Goal: Task Accomplishment & Management: Manage account settings

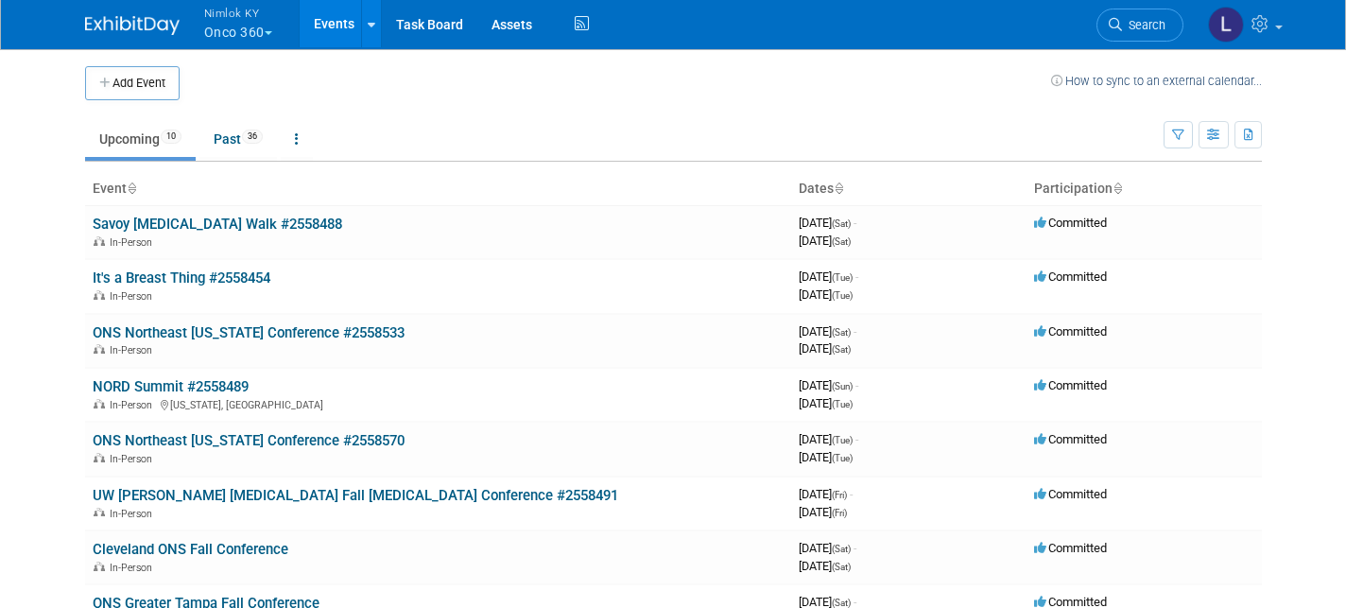
click at [242, 32] on button "Nimlok KY Onco 360" at bounding box center [249, 24] width 94 height 49
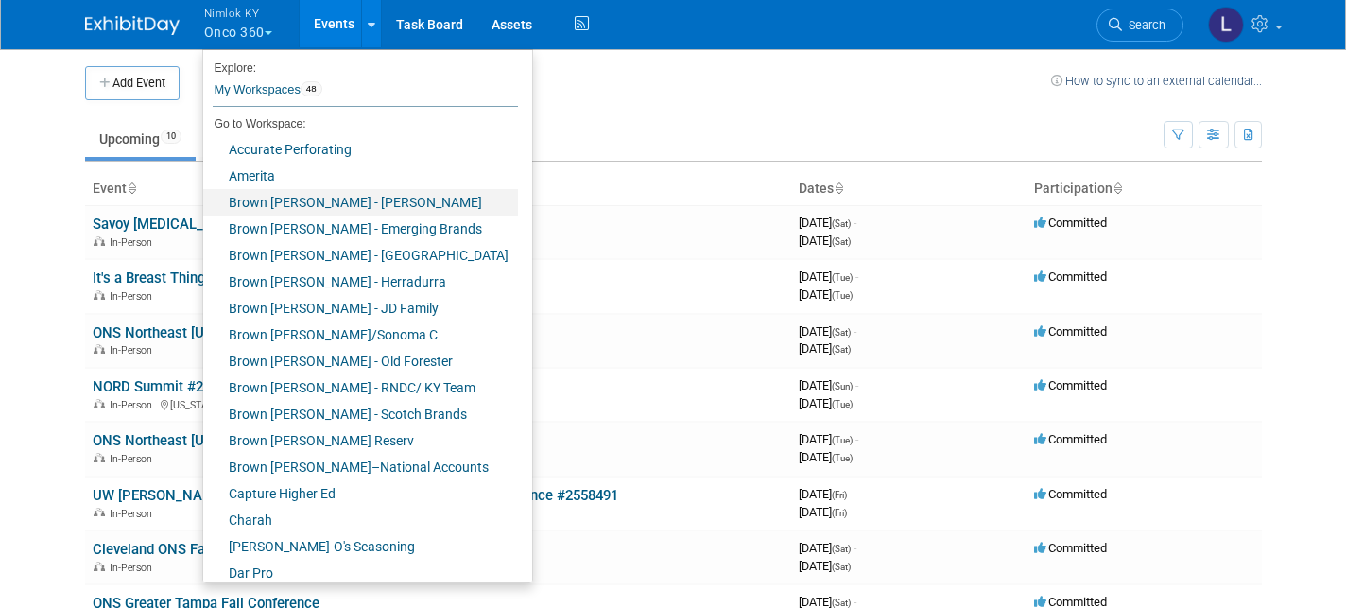
click at [302, 203] on link "Brown [PERSON_NAME] - [PERSON_NAME]" at bounding box center [360, 202] width 315 height 26
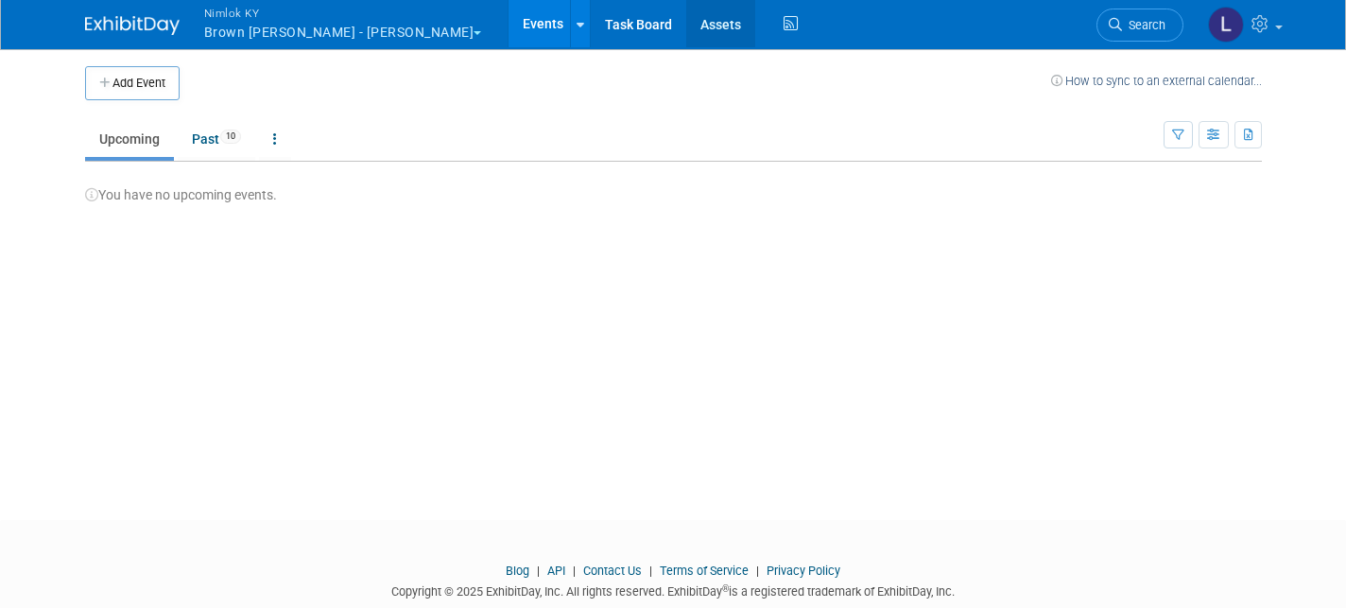
click at [686, 35] on link "Assets" at bounding box center [720, 23] width 69 height 47
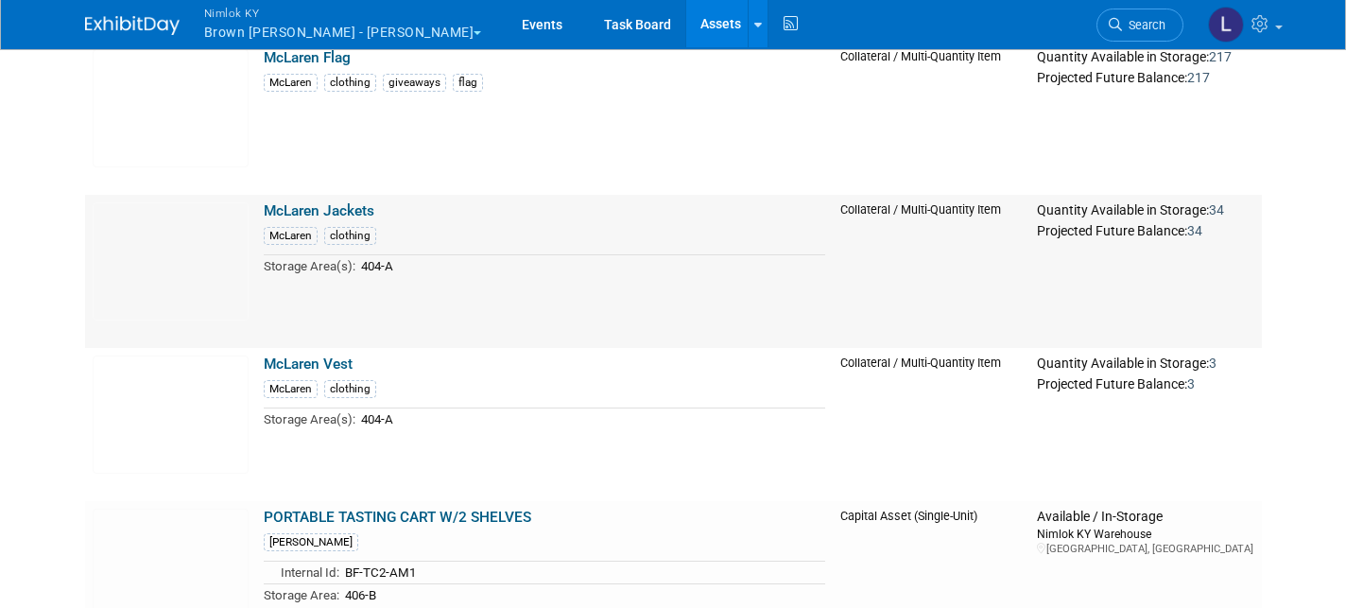
scroll to position [2496, 0]
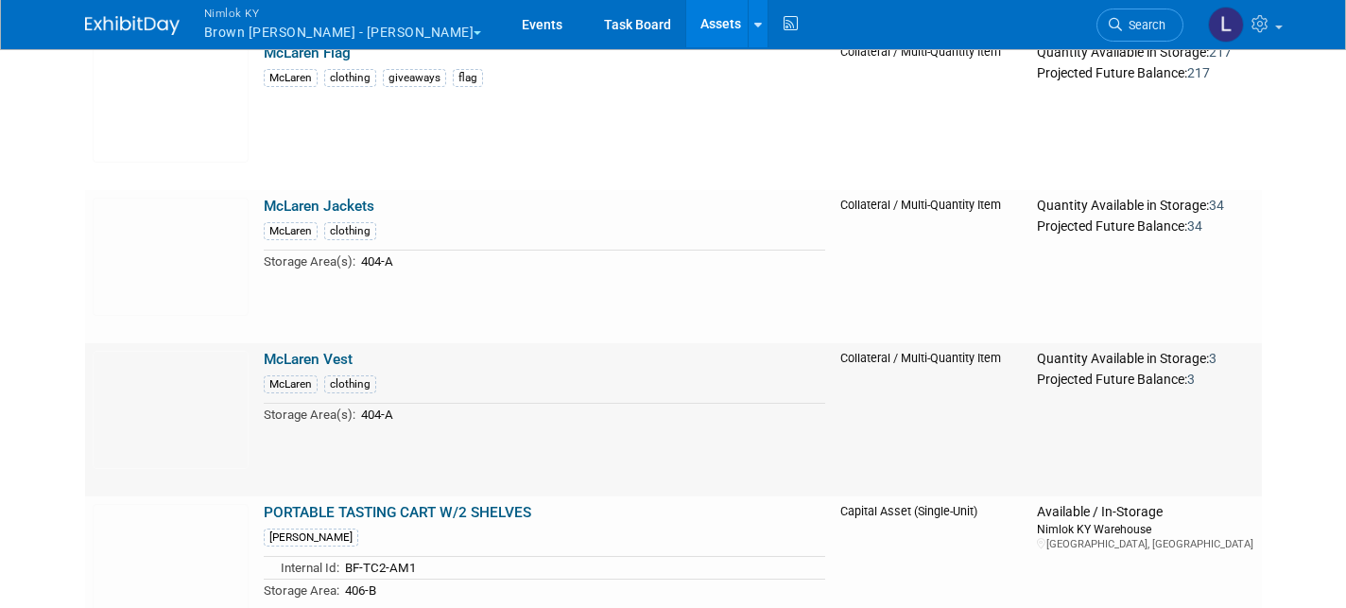
click at [325, 356] on link "McLaren Vest" at bounding box center [308, 359] width 89 height 17
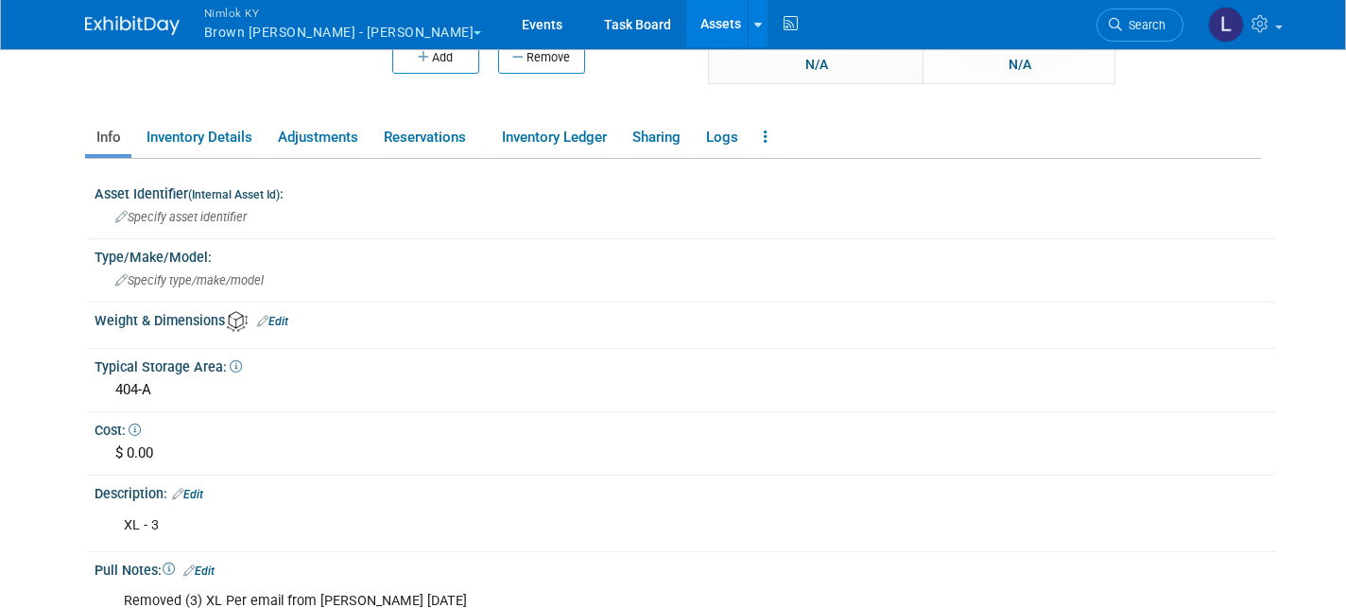
scroll to position [217, 0]
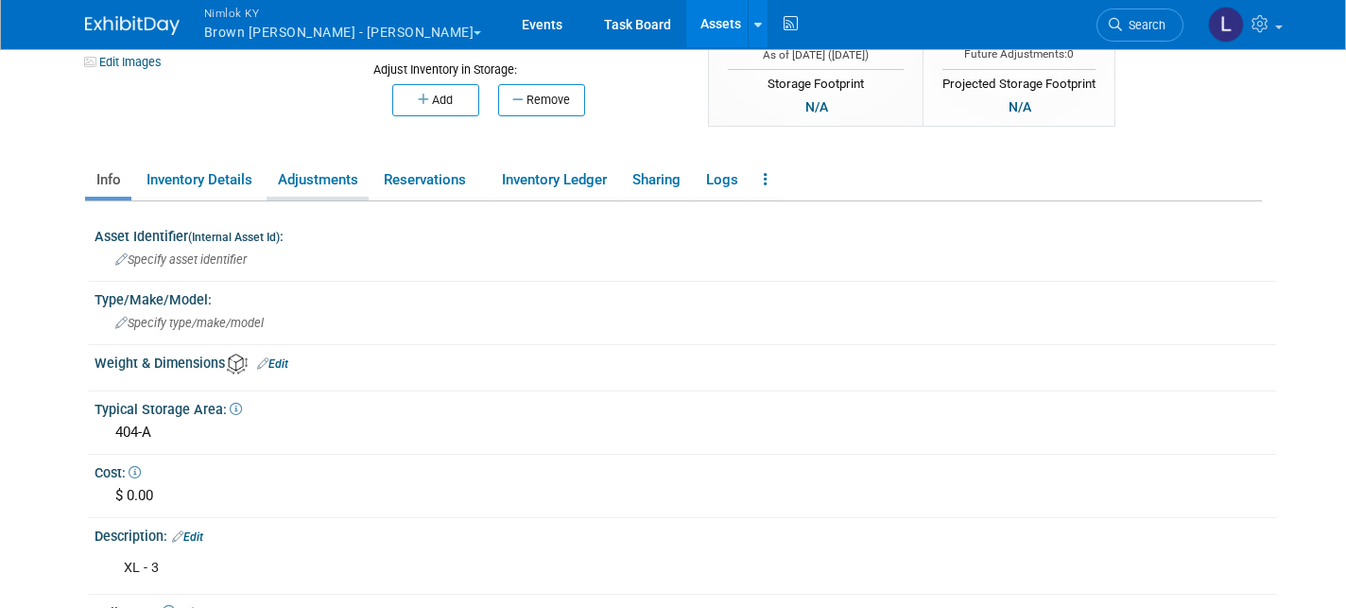
click at [339, 191] on link "Adjustments" at bounding box center [318, 180] width 102 height 33
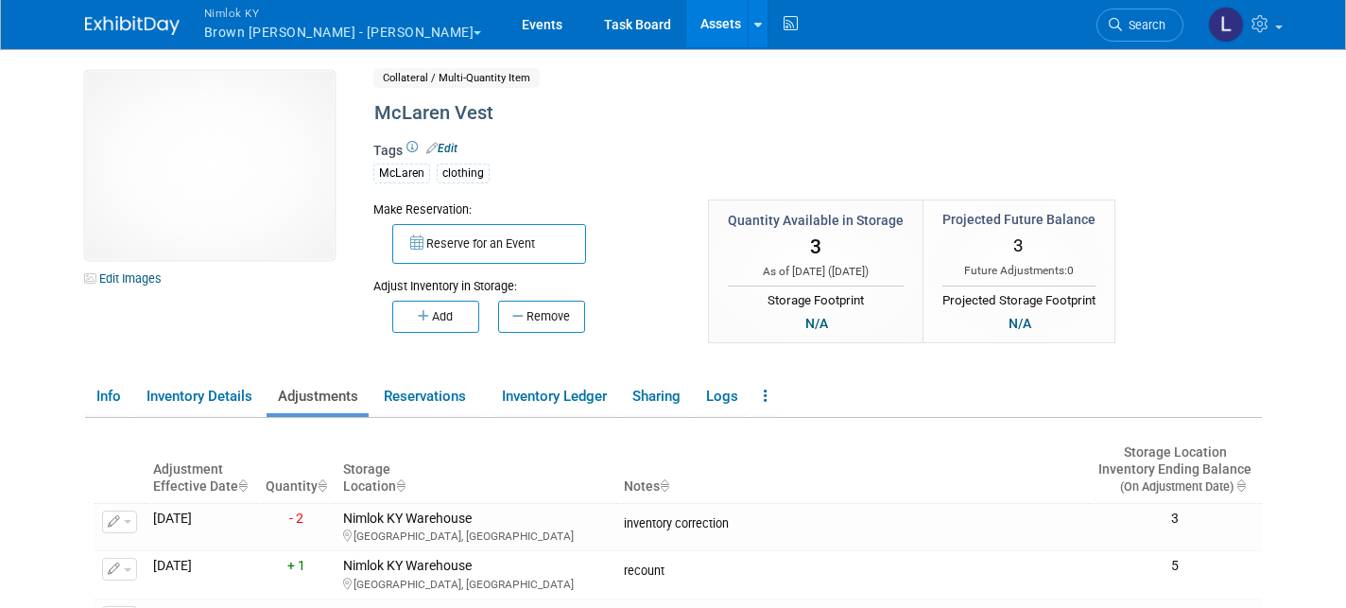
scroll to position [0, 0]
click at [686, 18] on link "Assets" at bounding box center [720, 23] width 69 height 47
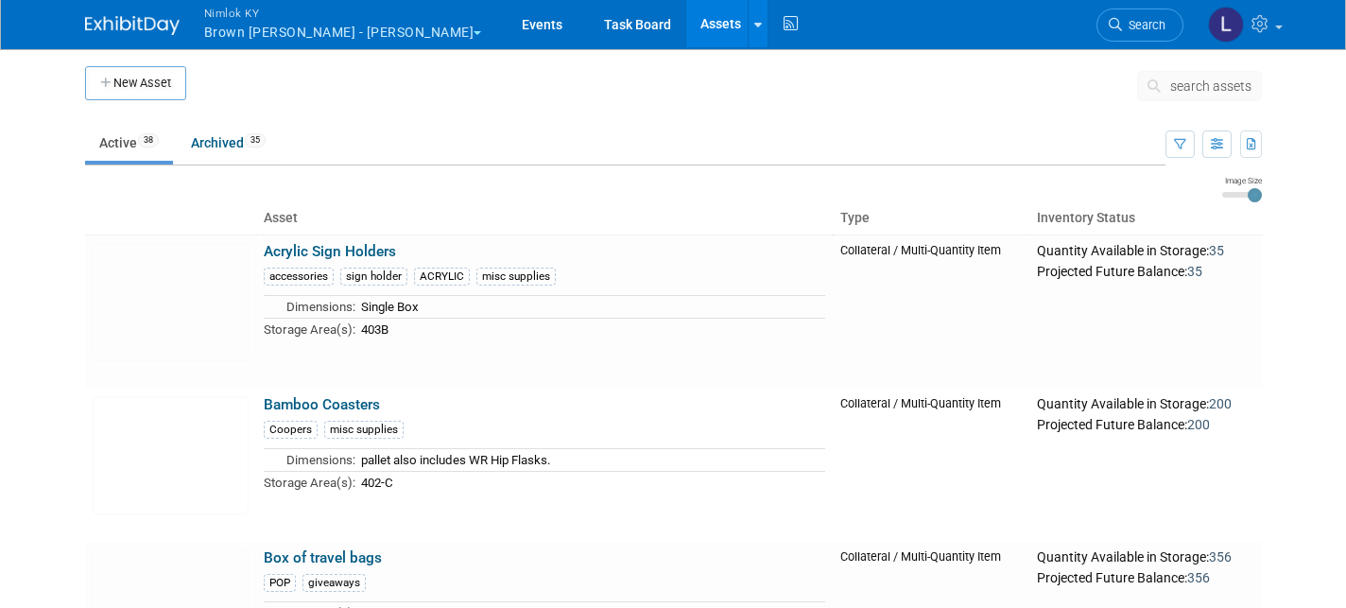
click at [1202, 80] on span "search assets" at bounding box center [1210, 85] width 81 height 15
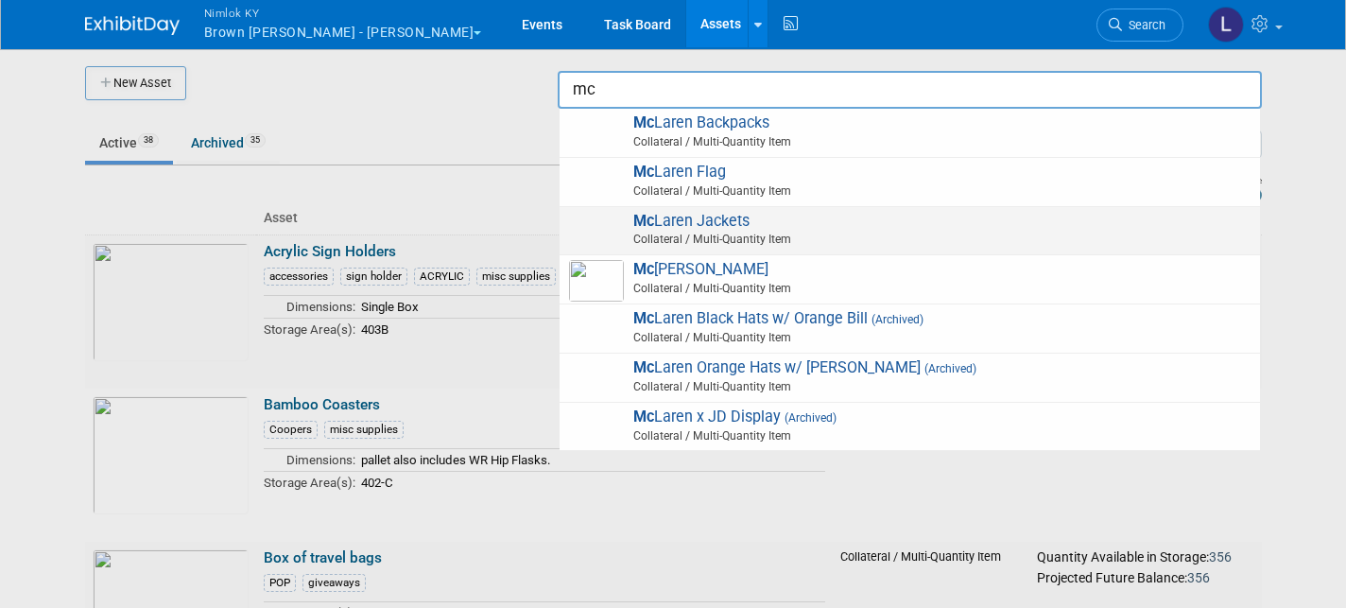
click at [709, 217] on span "Mc Laren Jackets Collateral / Multi-Quantity Item" at bounding box center [910, 231] width 682 height 39
type input "McLaren Jackets"
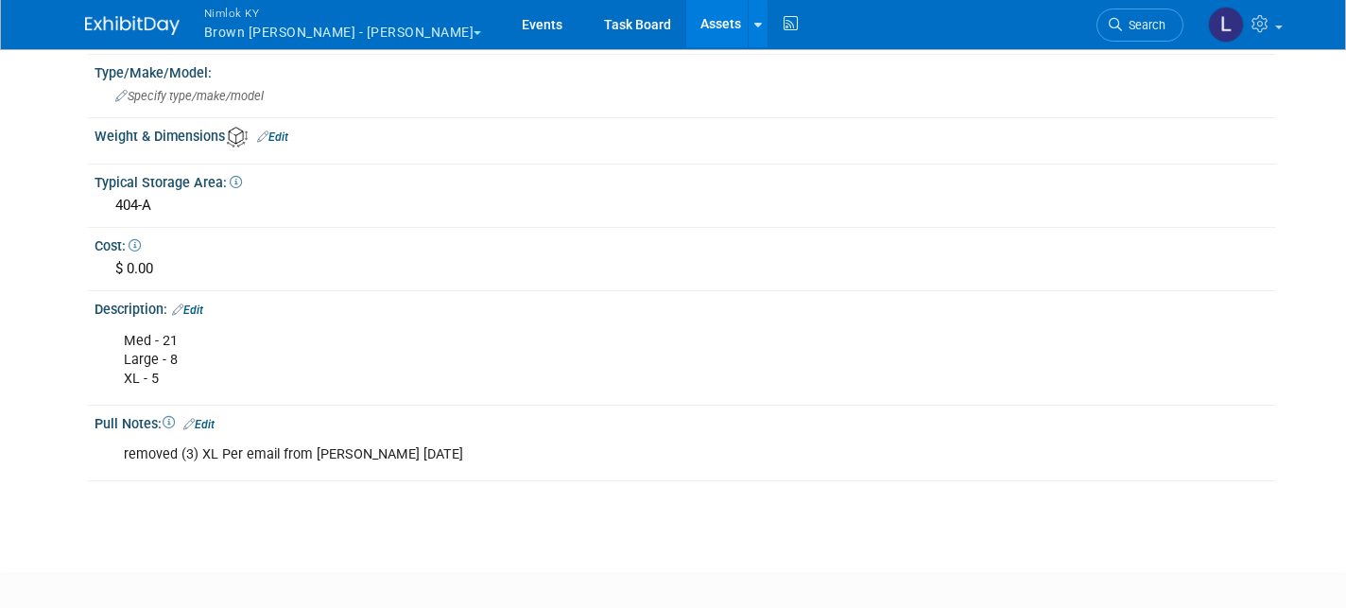
scroll to position [438, 0]
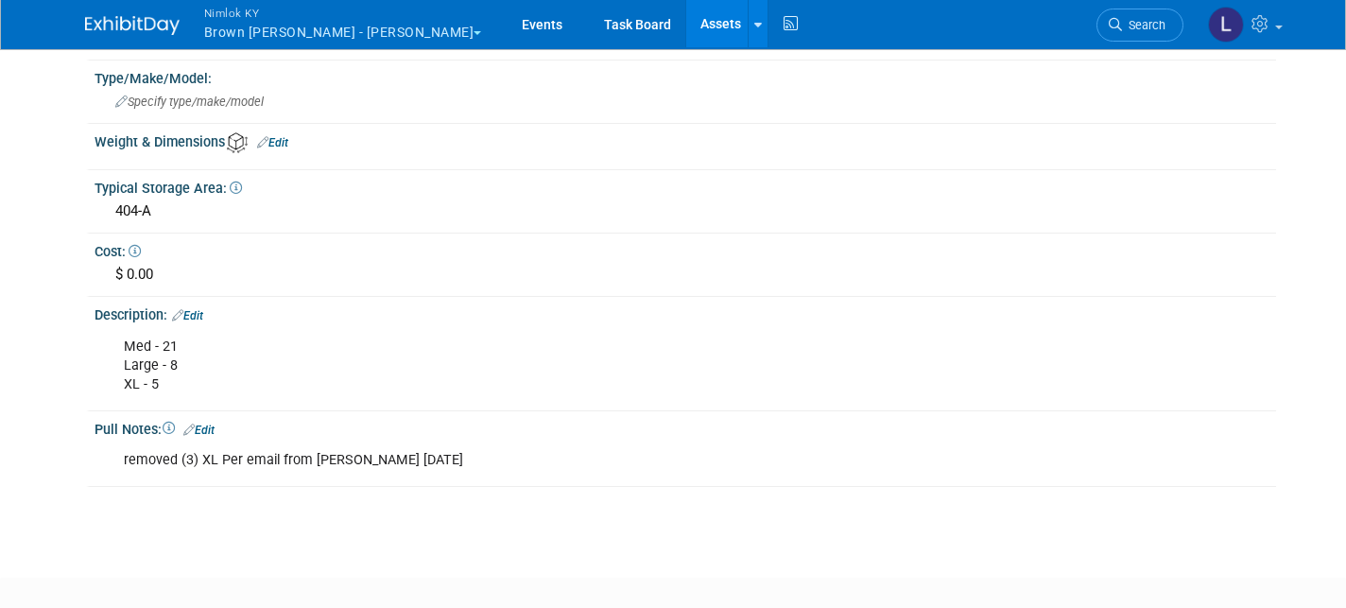
click at [200, 310] on link "Edit" at bounding box center [187, 315] width 31 height 13
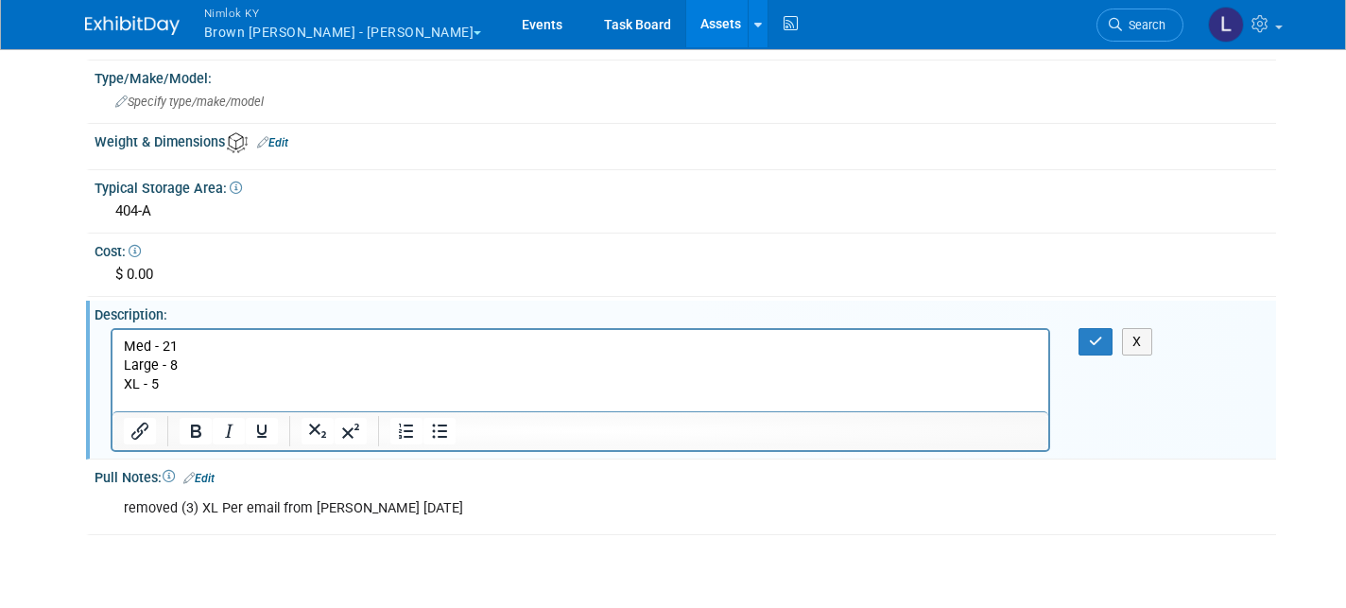
scroll to position [0, 0]
click at [182, 357] on p "Med - 21 Large - 8 XL - 5" at bounding box center [580, 365] width 914 height 57
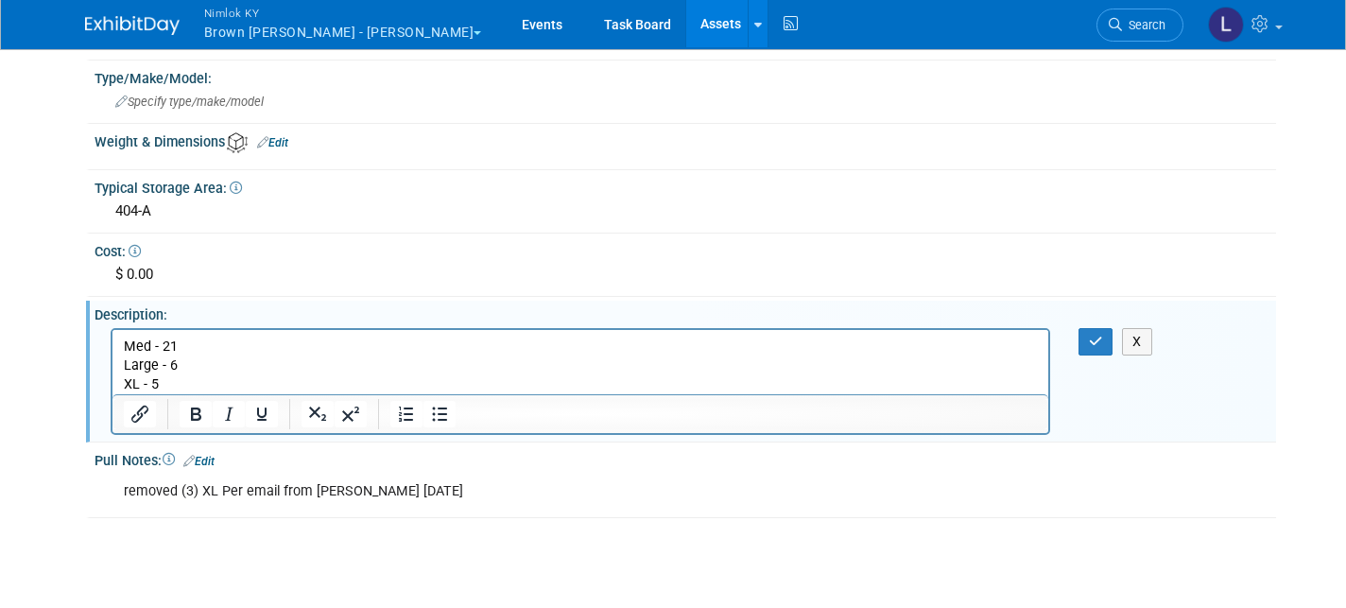
click at [158, 385] on p "Med - 21 Large - 6 XL - 5" at bounding box center [580, 365] width 914 height 57
click at [181, 345] on p "Med - 21 Large - 6 XL - 4" at bounding box center [580, 365] width 914 height 57
click at [1098, 338] on icon "button" at bounding box center [1096, 341] width 14 height 13
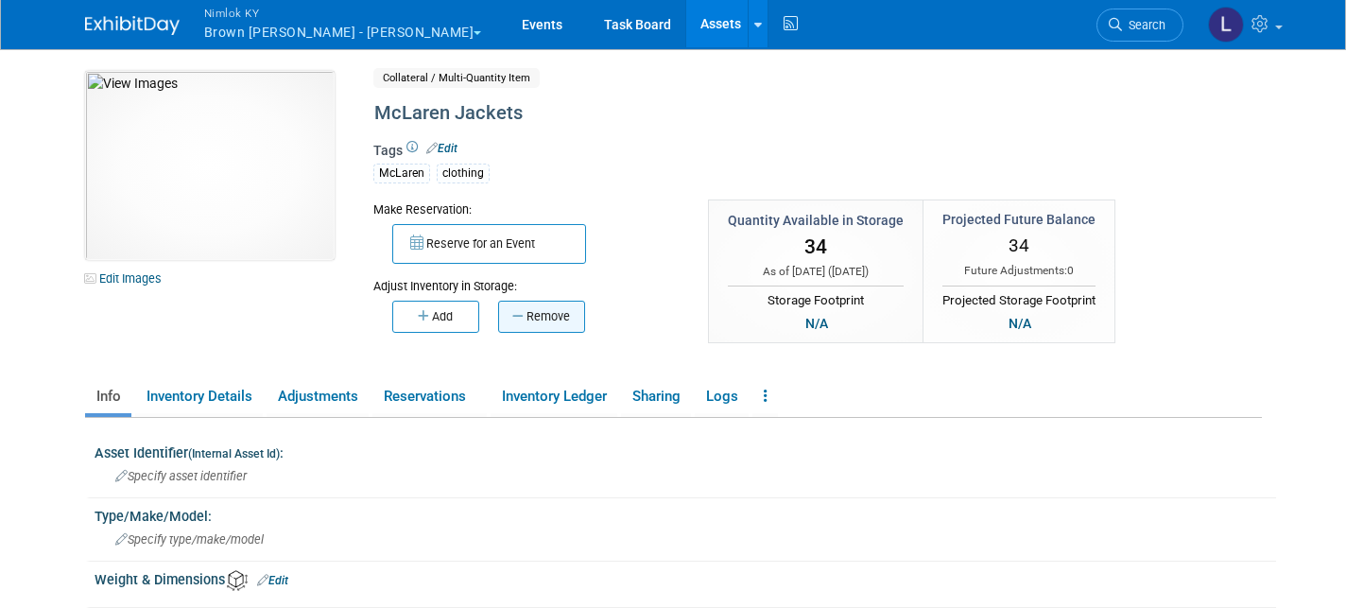
click at [560, 313] on button "Remove" at bounding box center [541, 317] width 87 height 32
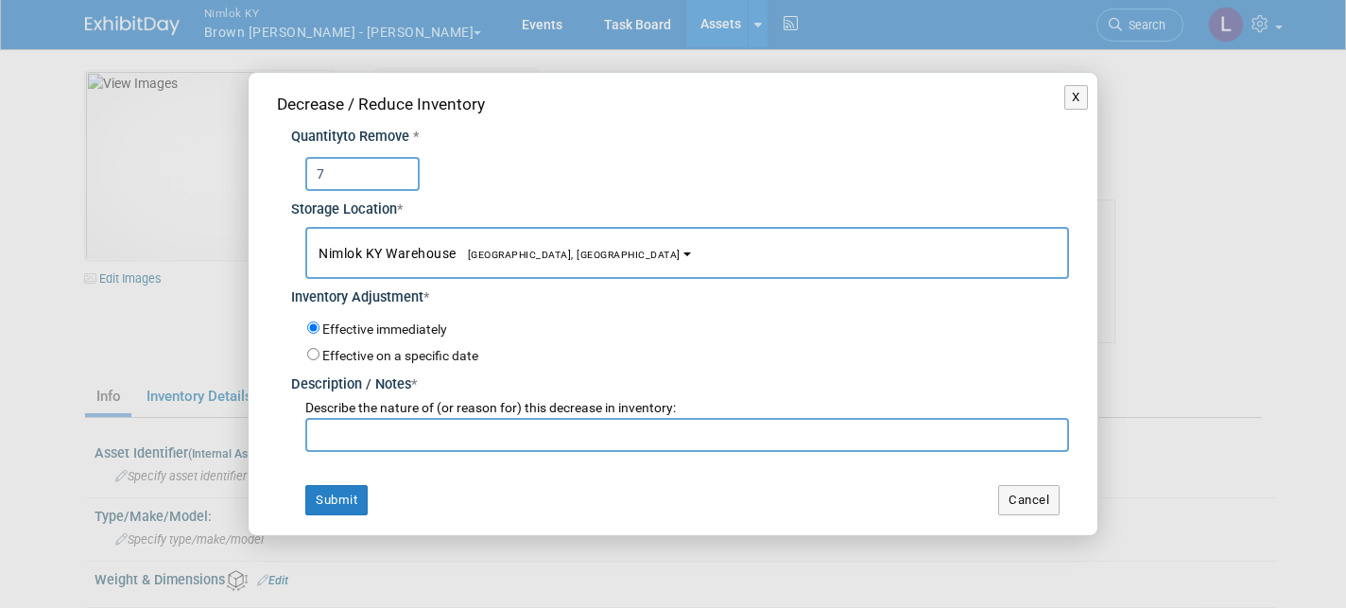
type input "7"
click at [344, 432] on input "text" at bounding box center [687, 435] width 764 height 34
type input "WO# 2558558"
click at [339, 493] on button "Submit" at bounding box center [336, 500] width 62 height 30
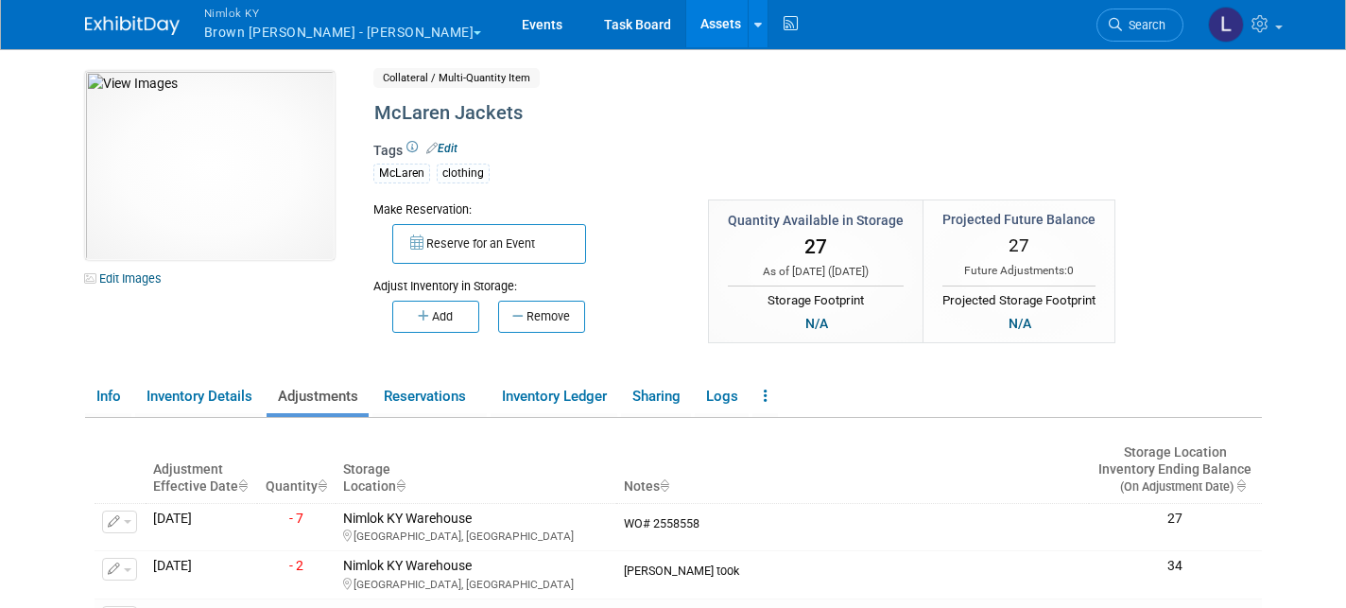
click at [686, 22] on link "Assets" at bounding box center [720, 23] width 69 height 47
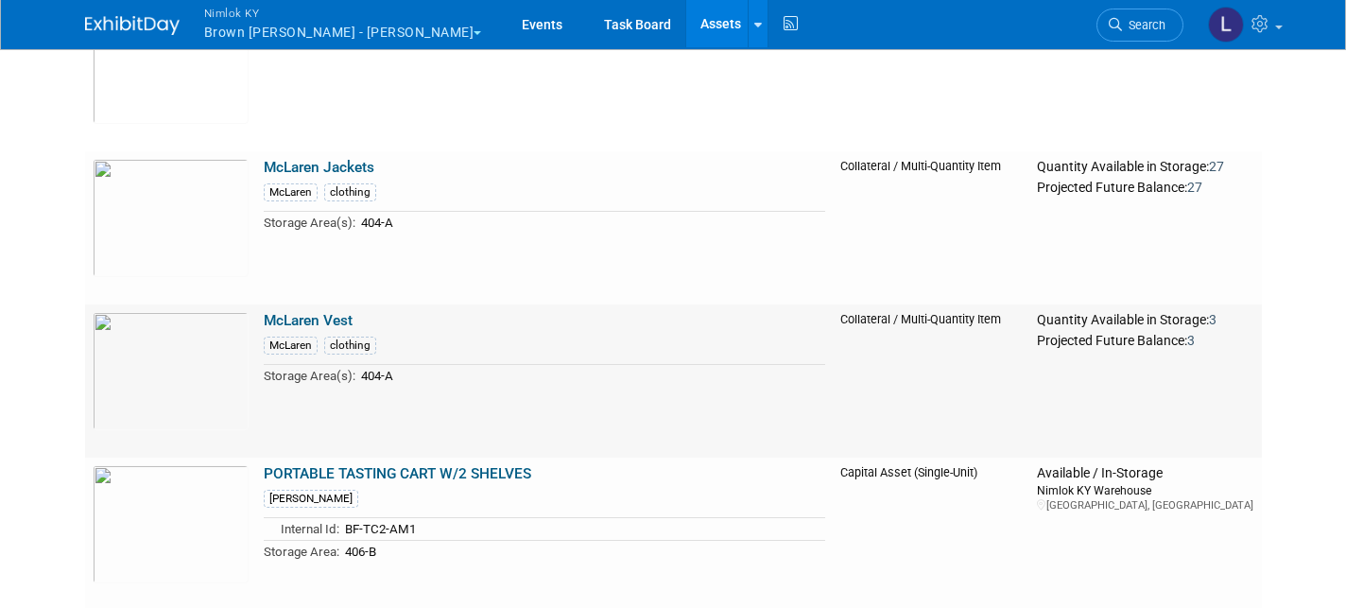
scroll to position [2540, 0]
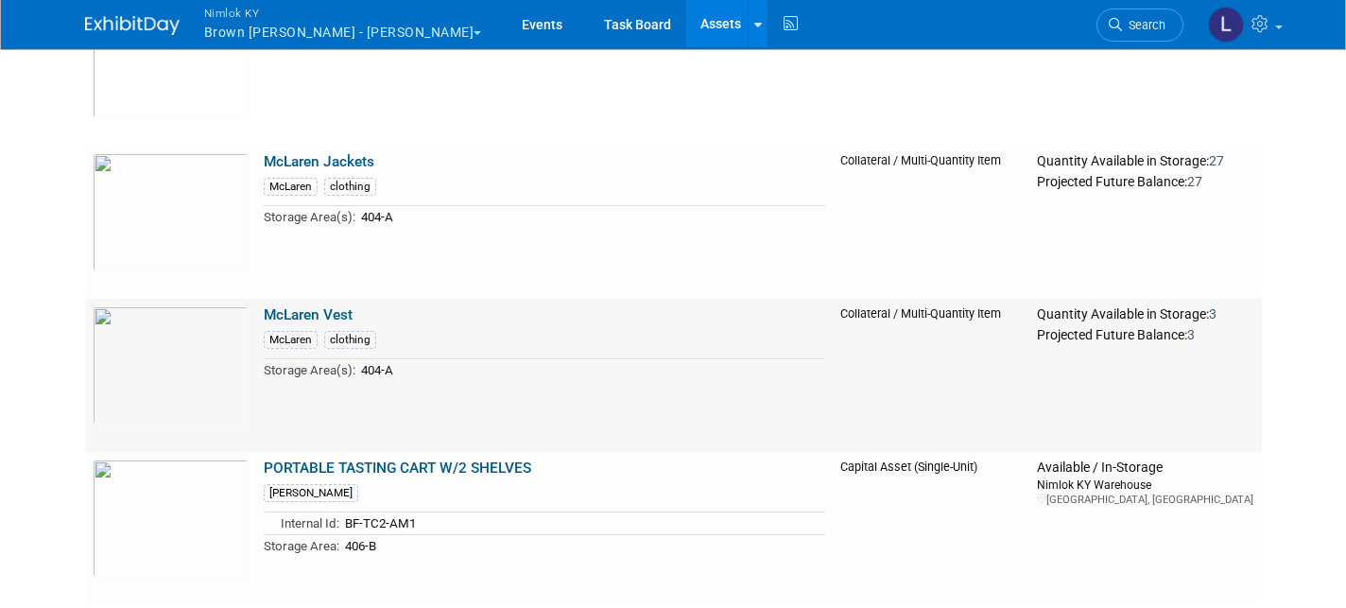
click at [329, 314] on link "McLaren Vest" at bounding box center [308, 314] width 89 height 17
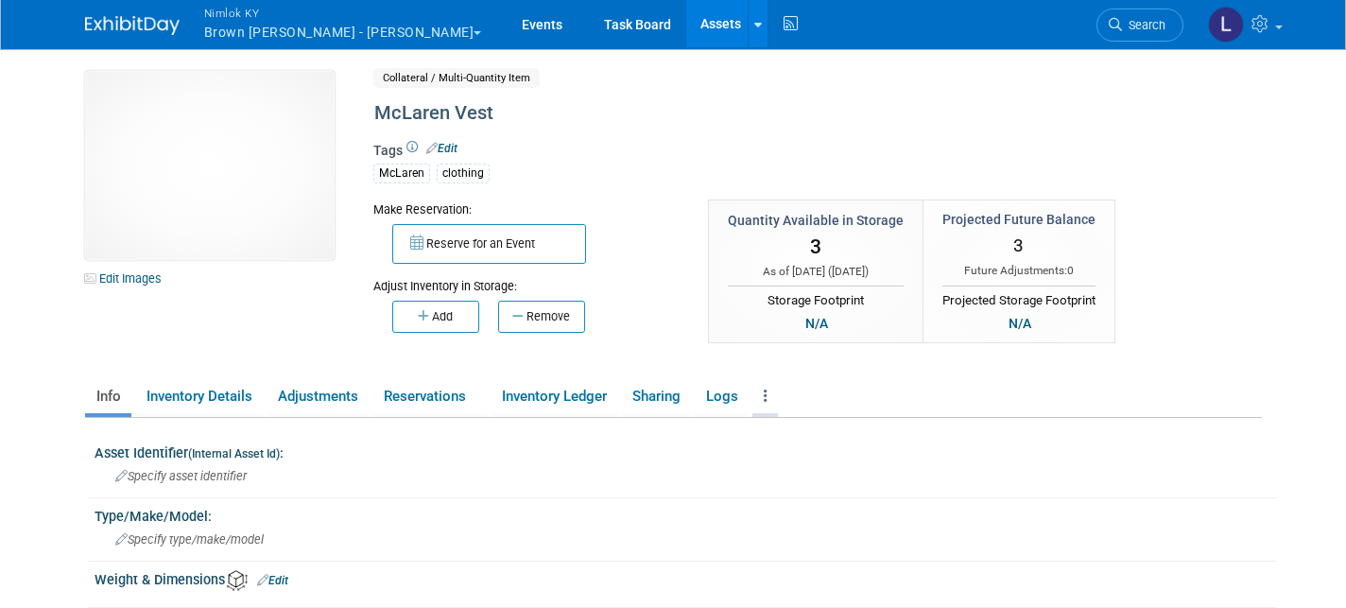
click at [767, 396] on icon at bounding box center [766, 396] width 4 height 14
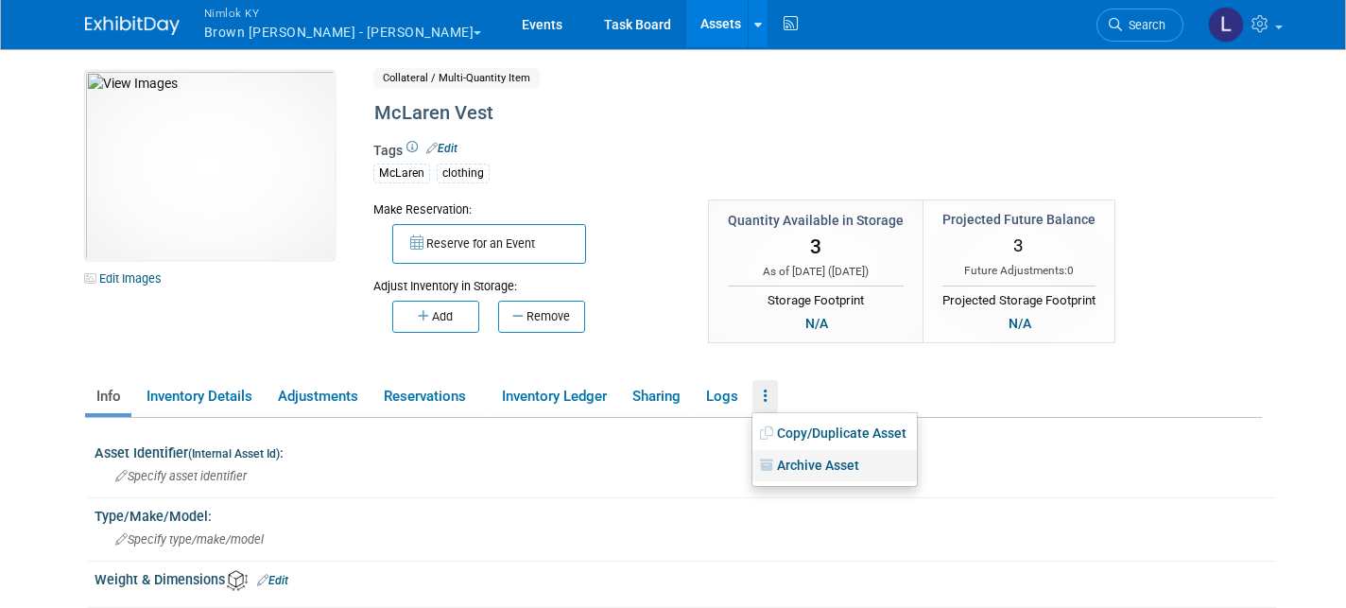
click at [825, 460] on link "Archive Asset" at bounding box center [835, 466] width 165 height 32
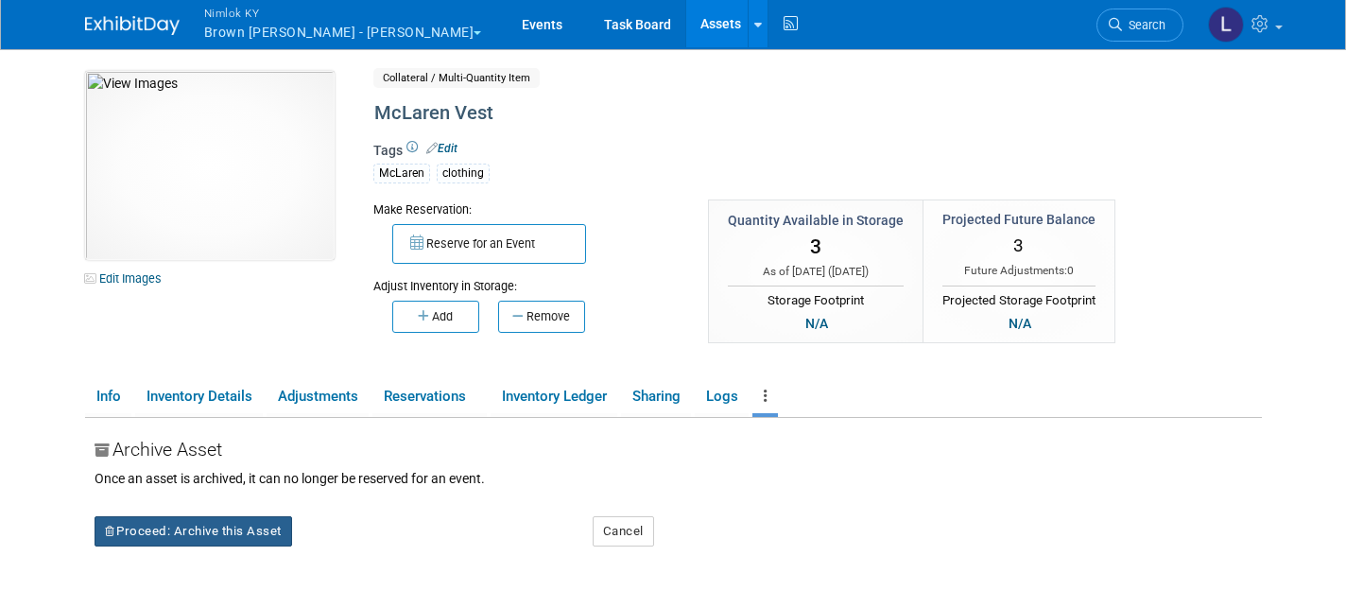
click at [167, 541] on button "Proceed: Archive this Asset" at bounding box center [194, 531] width 198 height 30
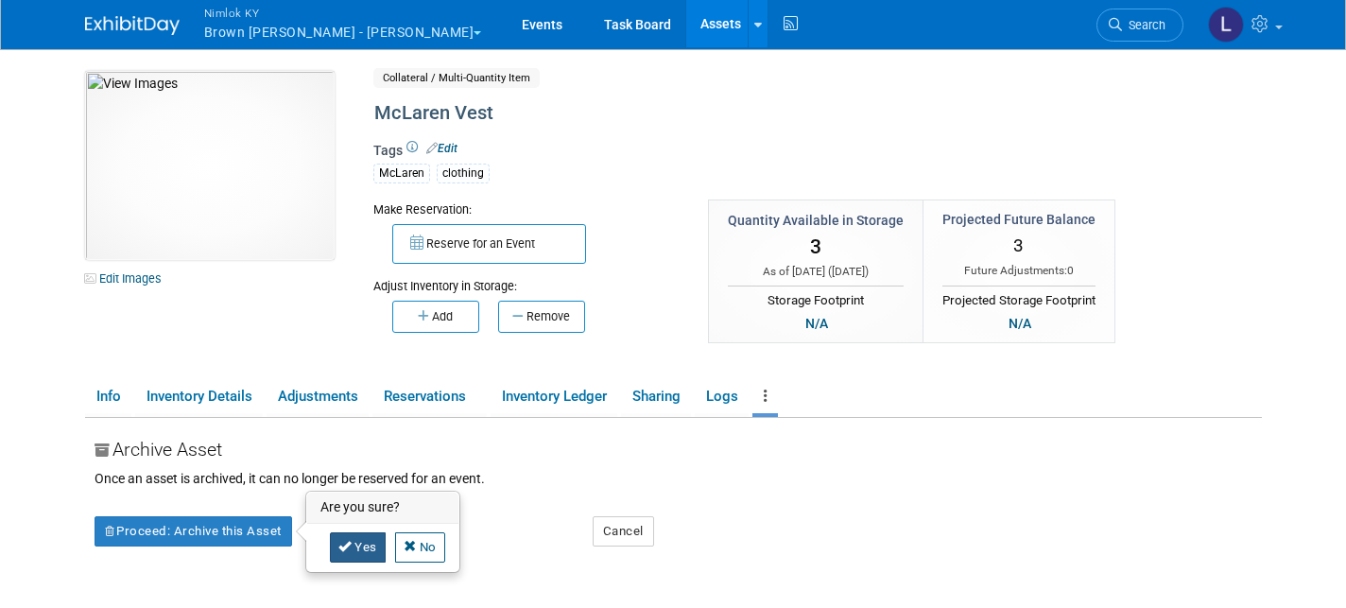
click at [368, 544] on link "Yes" at bounding box center [358, 547] width 56 height 30
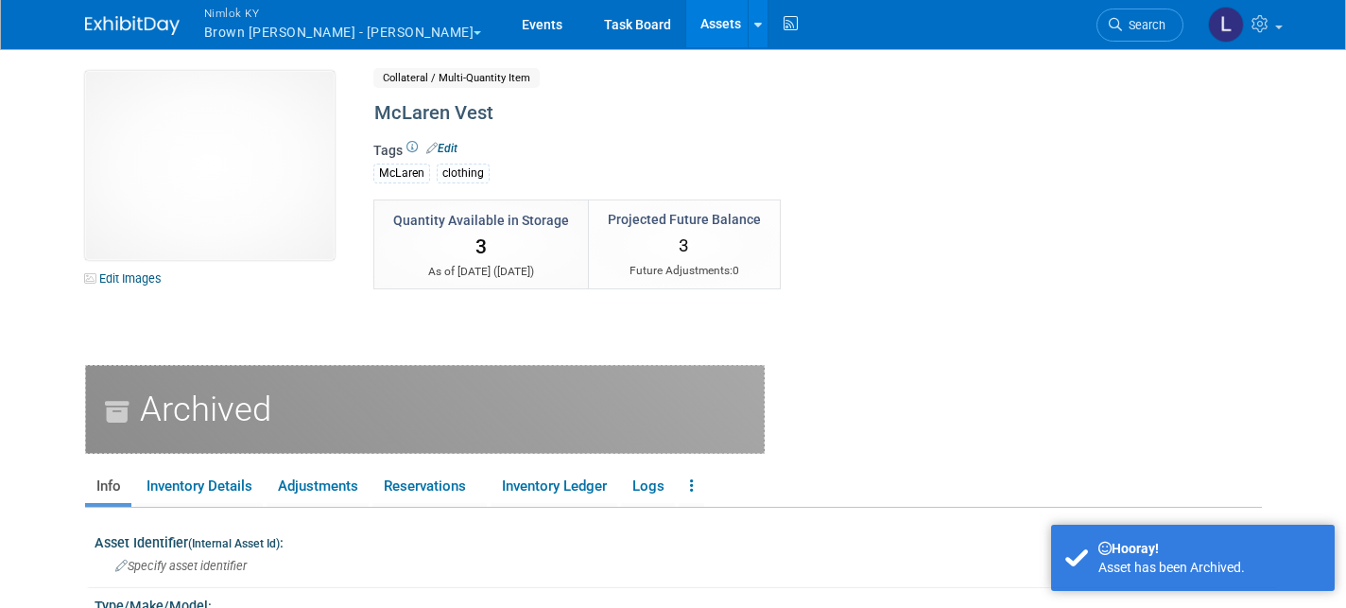
click at [686, 29] on link "Assets" at bounding box center [720, 23] width 69 height 47
